Goal: Task Accomplishment & Management: Manage account settings

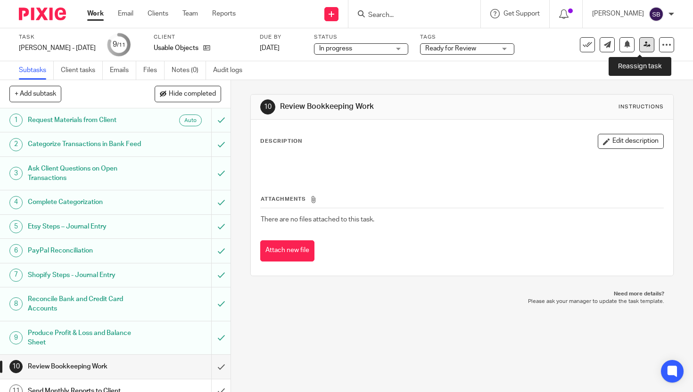
click at [643, 47] on icon at bounding box center [646, 44] width 7 height 7
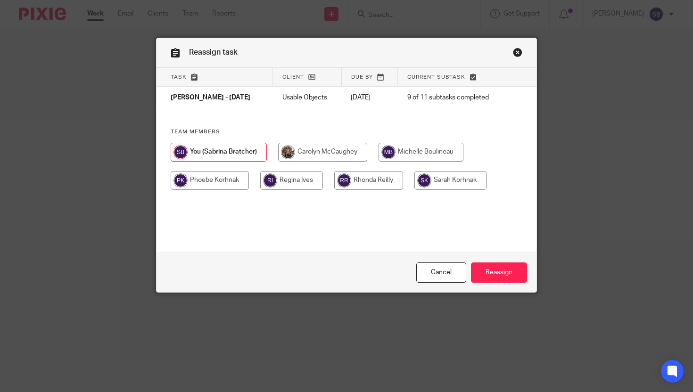
click at [402, 151] on input "radio" at bounding box center [420, 152] width 85 height 19
radio input "true"
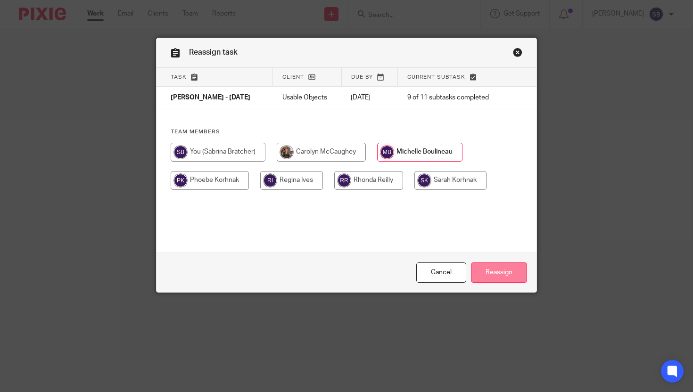
click at [502, 275] on input "Reassign" at bounding box center [499, 273] width 56 height 20
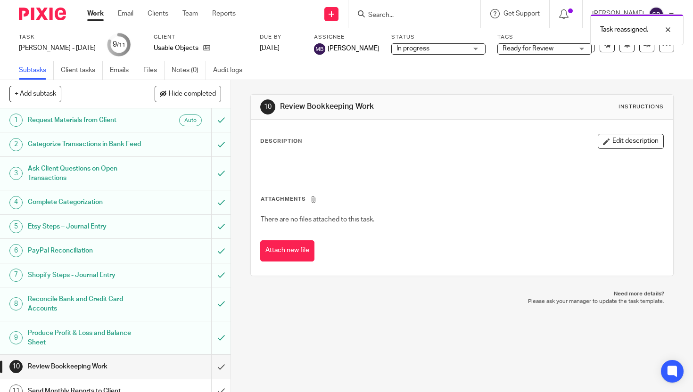
click at [92, 14] on link "Work" at bounding box center [95, 13] width 16 height 9
